Goal: Find specific page/section: Find specific page/section

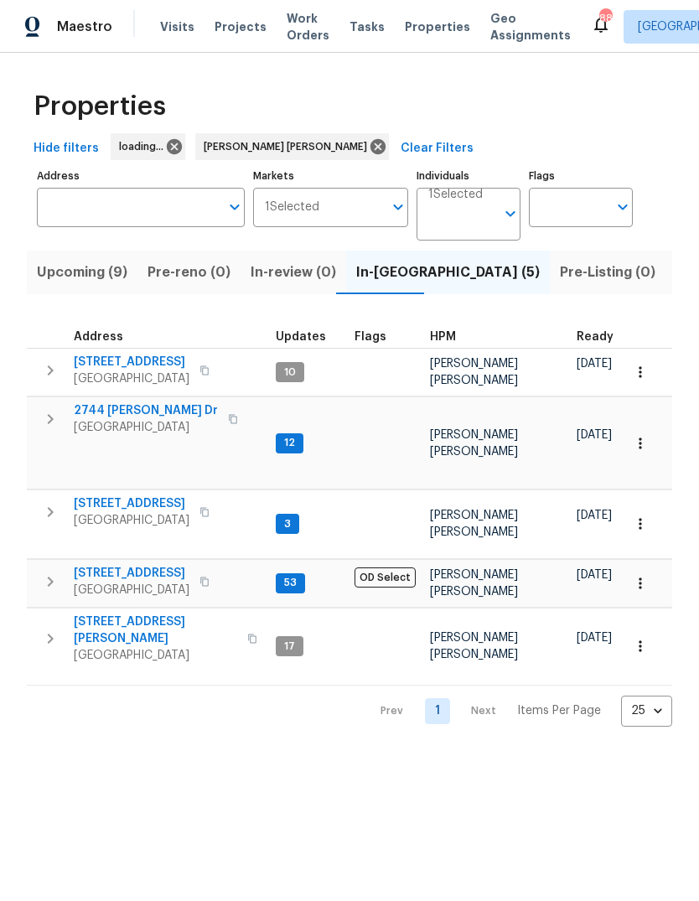
click at [103, 284] on span "Upcoming (9)" at bounding box center [82, 272] width 91 height 23
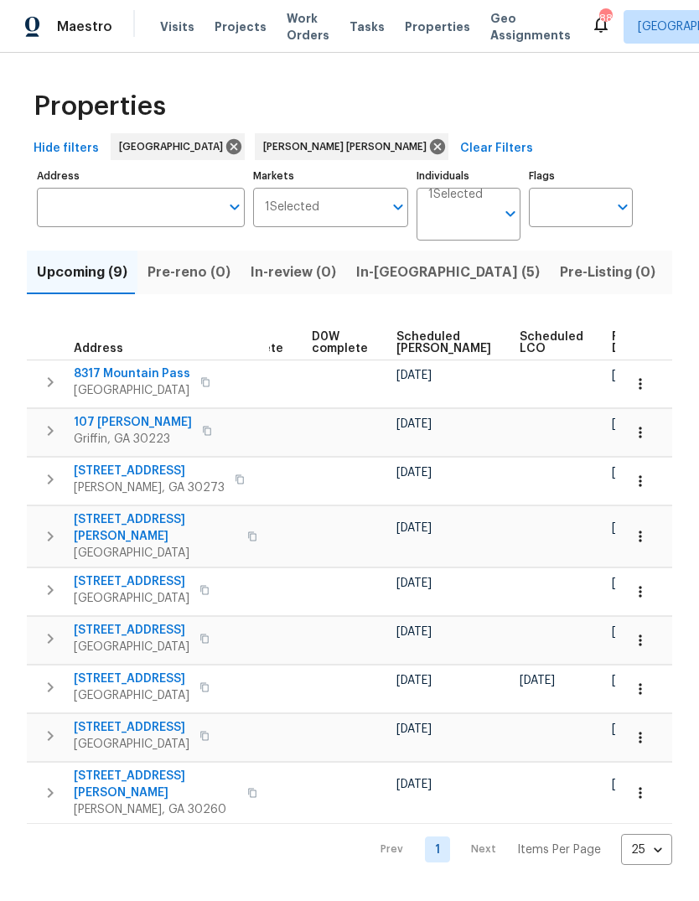
scroll to position [0, 420]
click at [613, 355] on span "Ready Date" at bounding box center [631, 342] width 37 height 23
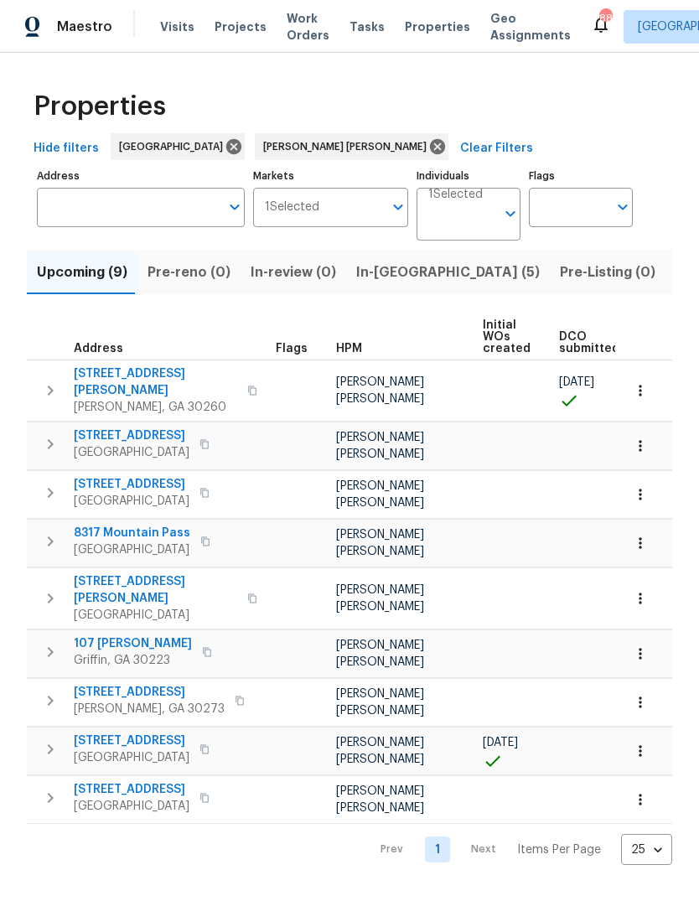
click at [117, 392] on span "[STREET_ADDRESS][PERSON_NAME]" at bounding box center [155, 382] width 163 height 34
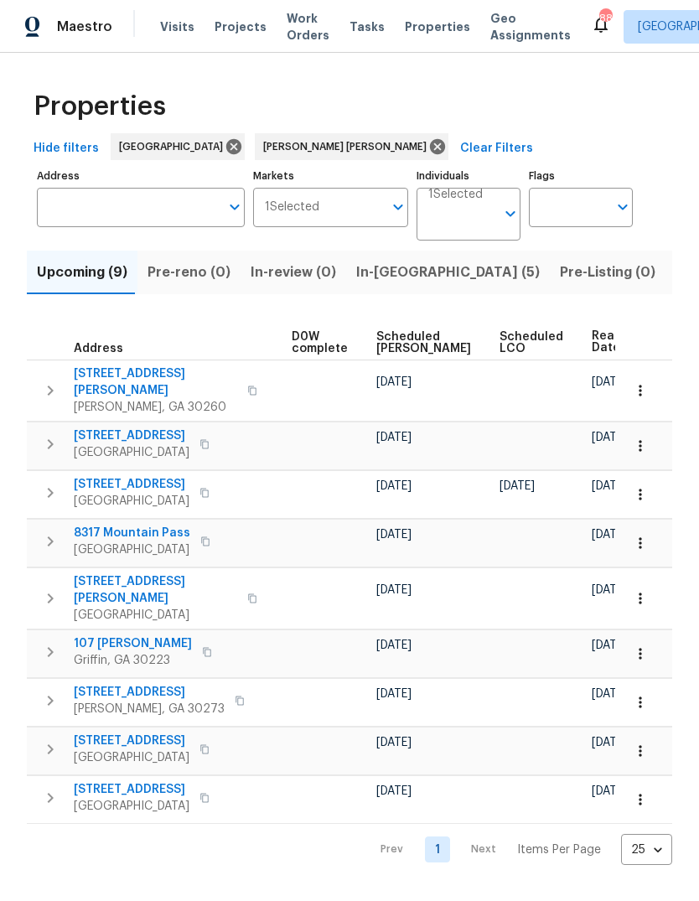
scroll to position [0, 440]
click at [648, 399] on icon "button" at bounding box center [640, 390] width 17 height 17
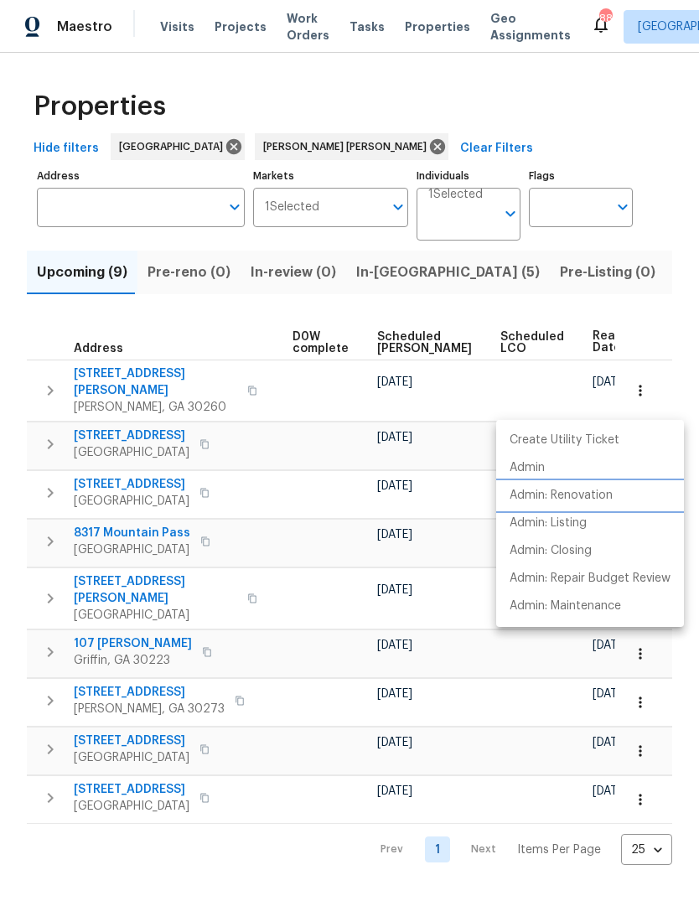
click at [621, 499] on li "Admin: Renovation" at bounding box center [590, 496] width 188 height 28
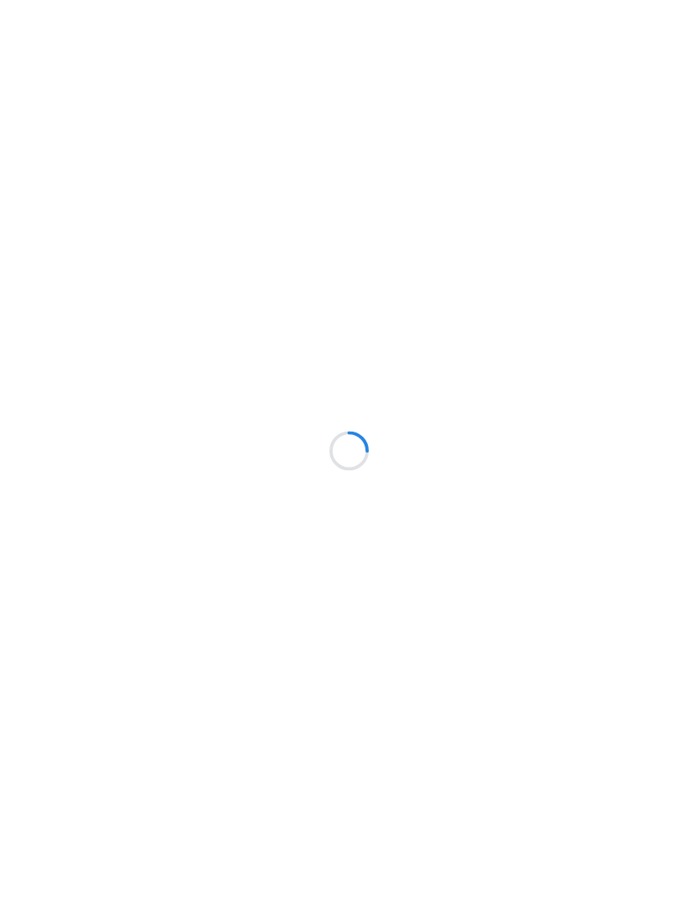
scroll to position [1, 0]
